Goal: Transaction & Acquisition: Purchase product/service

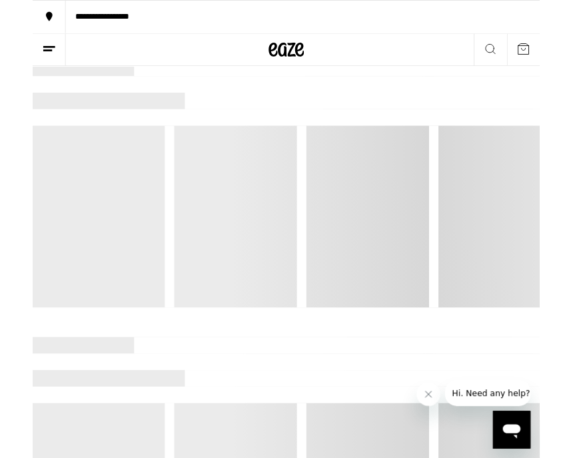
scroll to position [474, 0]
